Goal: Task Accomplishment & Management: Complete application form

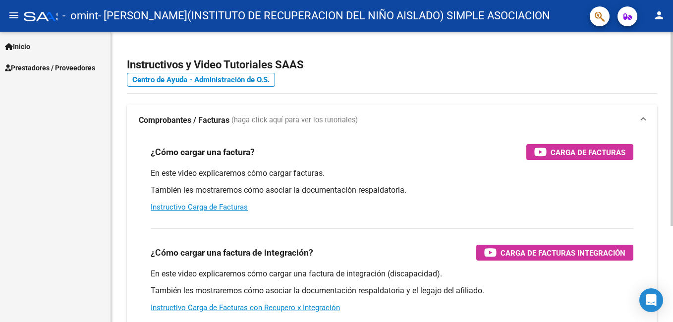
click at [122, 231] on div "Instructivos y Video Tutoriales SAAS Centro de Ayuda - Administración de O.S. C…" at bounding box center [392, 249] width 562 height 435
click at [67, 68] on span "Prestadores / Proveedores" at bounding box center [50, 67] width 90 height 11
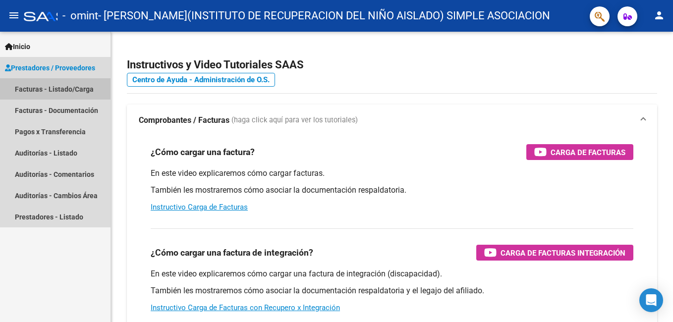
click at [63, 88] on link "Facturas - Listado/Carga" at bounding box center [55, 88] width 111 height 21
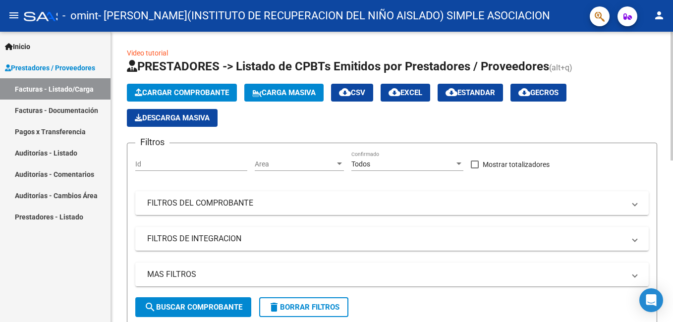
click at [192, 94] on span "Cargar Comprobante" at bounding box center [182, 92] width 94 height 9
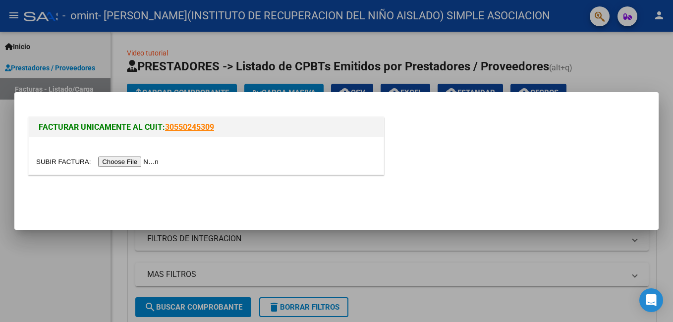
click at [131, 163] on input "file" at bounding box center [98, 162] width 125 height 10
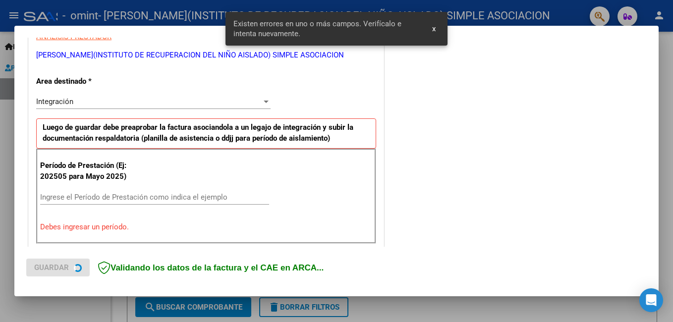
scroll to position [222, 0]
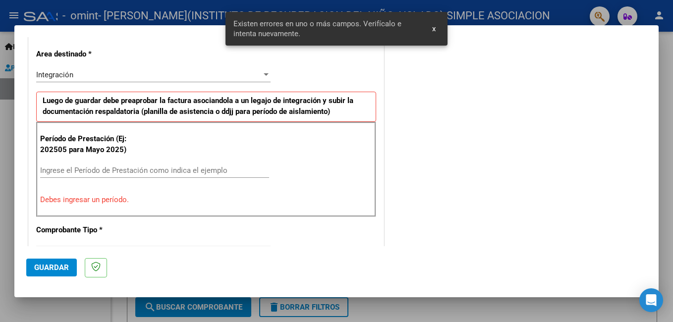
click at [72, 172] on input "Ingrese el Período de Prestación como indica el ejemplo" at bounding box center [154, 170] width 229 height 9
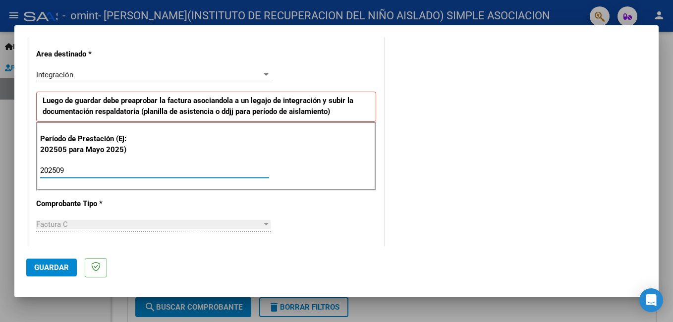
type input "202509"
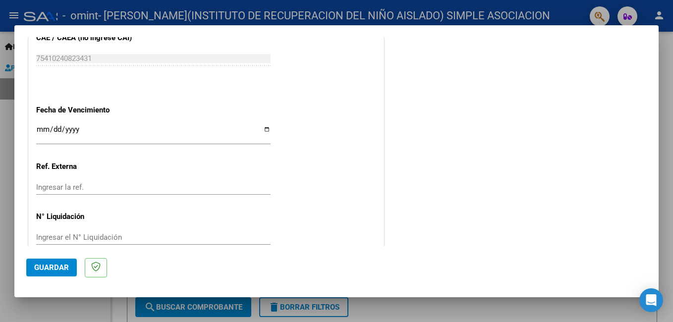
scroll to position [653, 0]
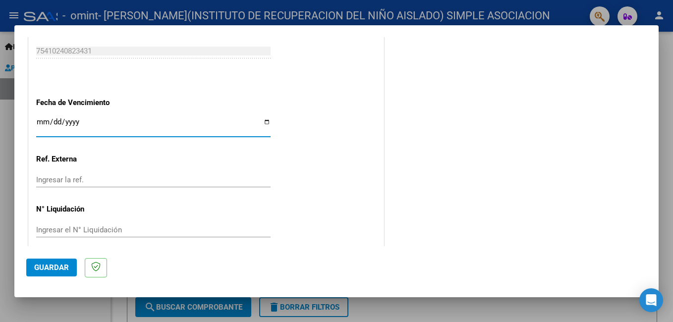
click at [263, 122] on input "Ingresar la fecha" at bounding box center [153, 126] width 234 height 16
type input "[DATE]"
click at [59, 265] on span "Guardar" at bounding box center [51, 267] width 35 height 9
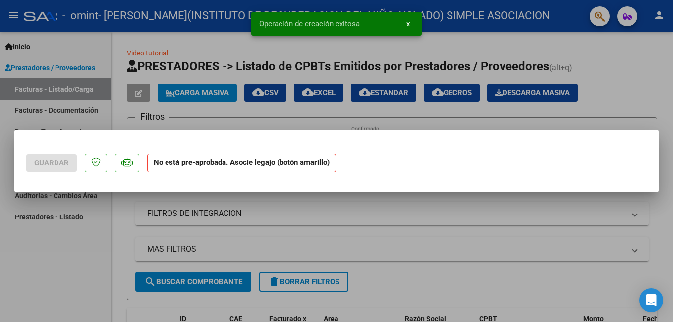
scroll to position [0, 0]
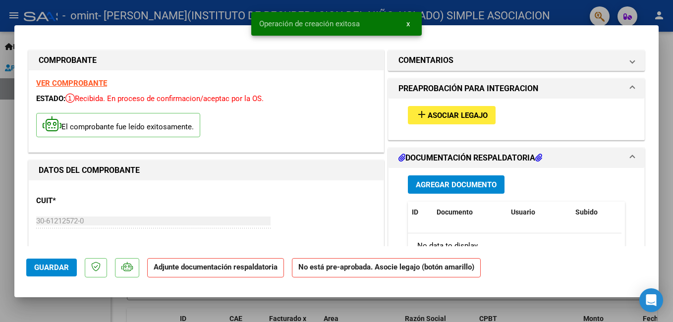
click at [467, 110] on button "add Asociar Legajo" at bounding box center [452, 115] width 88 height 18
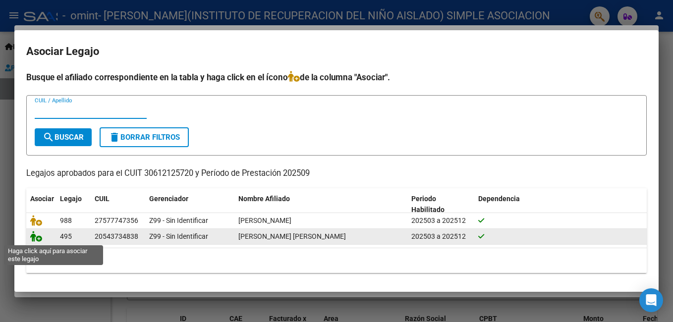
click at [35, 237] on icon at bounding box center [36, 236] width 12 height 11
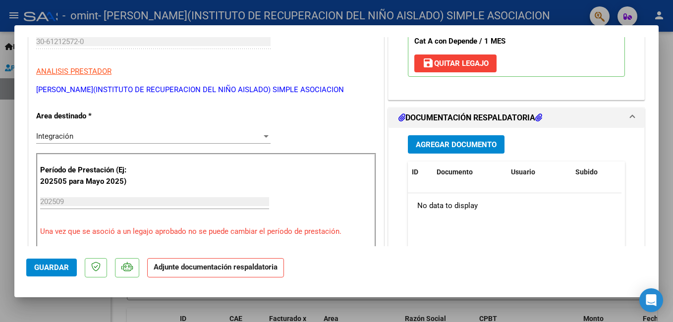
scroll to position [219, 0]
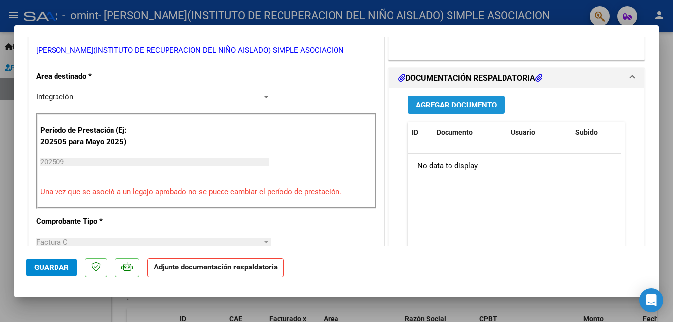
click at [443, 110] on span "Agregar Documento" at bounding box center [456, 105] width 81 height 9
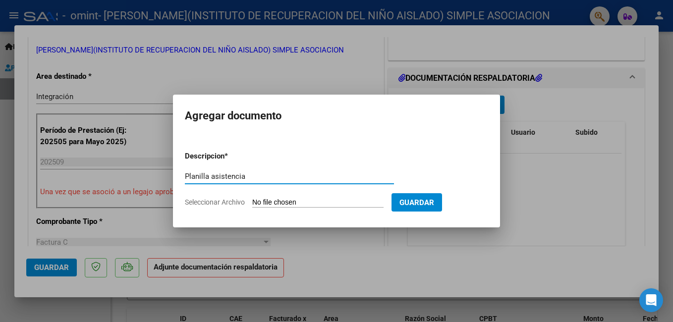
type input "Planilla asistencia"
click at [216, 201] on span "Seleccionar Archivo" at bounding box center [215, 202] width 60 height 8
click at [252, 201] on input "Seleccionar Archivo" at bounding box center [317, 202] width 131 height 9
type input "C:\fakepath\[PERSON_NAME] F-asistencia_20251009_0001.pdf"
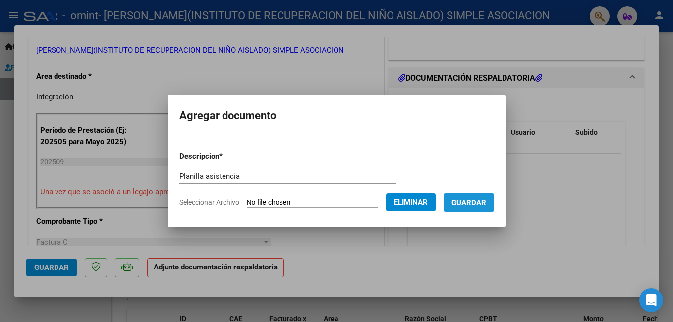
click at [486, 202] on span "Guardar" at bounding box center [468, 202] width 35 height 9
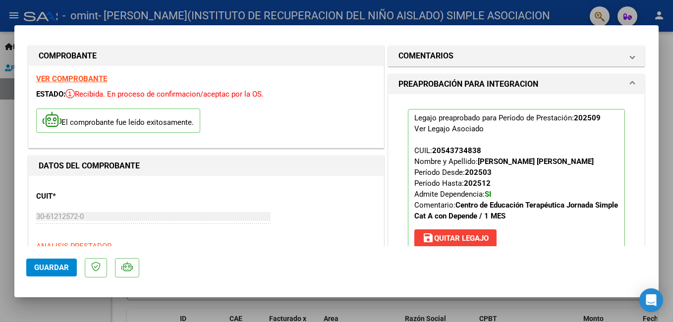
scroll to position [0, 0]
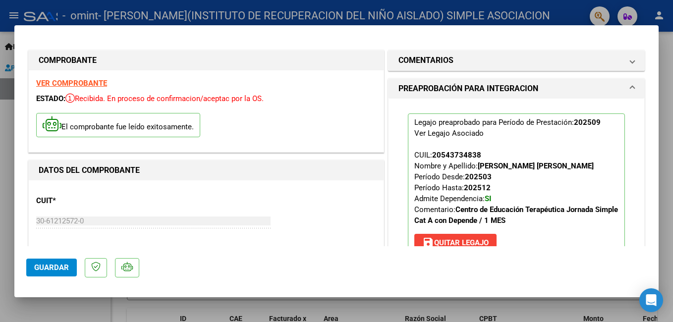
click at [52, 264] on span "Guardar" at bounding box center [51, 267] width 35 height 9
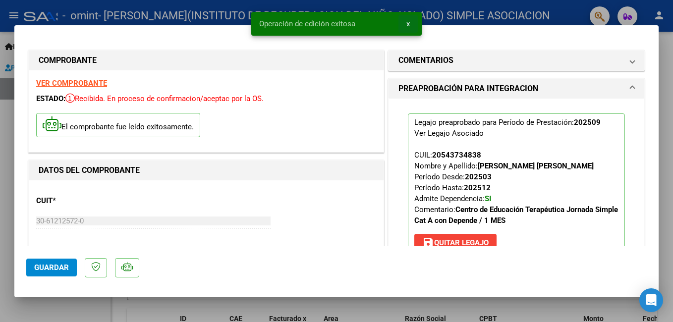
click at [408, 23] on span "x" at bounding box center [407, 23] width 3 height 9
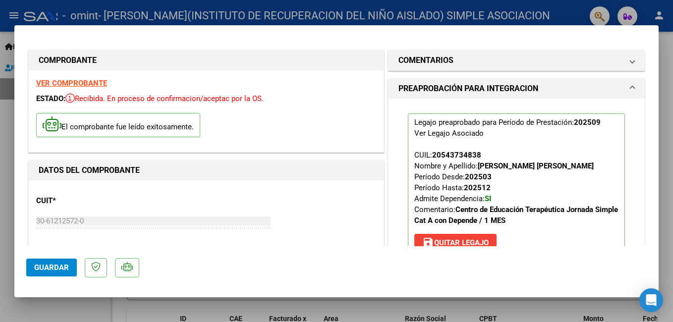
click at [668, 102] on div at bounding box center [336, 161] width 673 height 322
type input "$ 0,00"
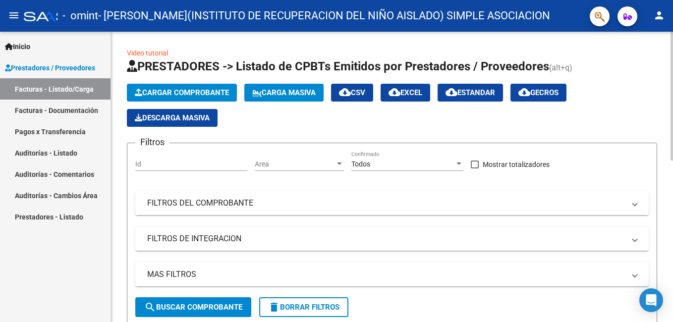
click at [672, 116] on html "menu - omint - [PERSON_NAME](INSTITUTO DE RECUPERACION DEL NIÑO AISLADO) SIMPLE…" at bounding box center [336, 161] width 673 height 322
